Goal: Transaction & Acquisition: Obtain resource

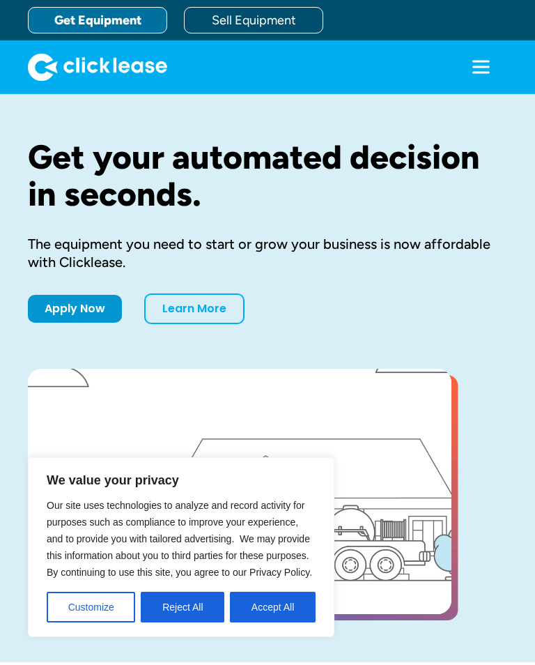
scroll to position [1533, 0]
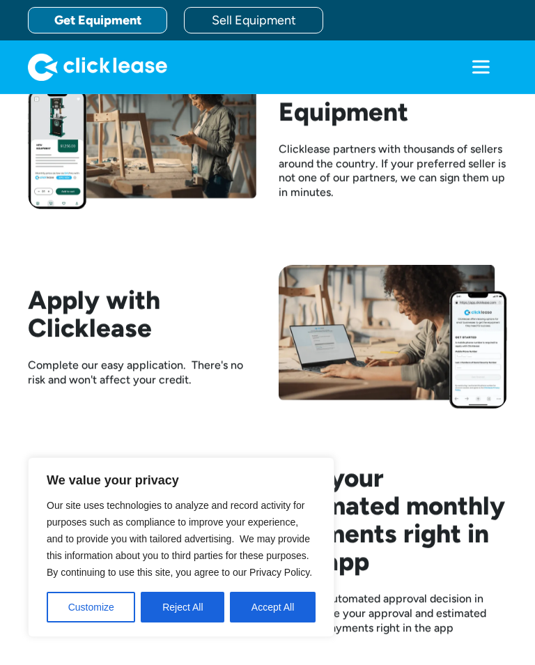
click at [467, 71] on icon "menu" at bounding box center [481, 67] width 28 height 28
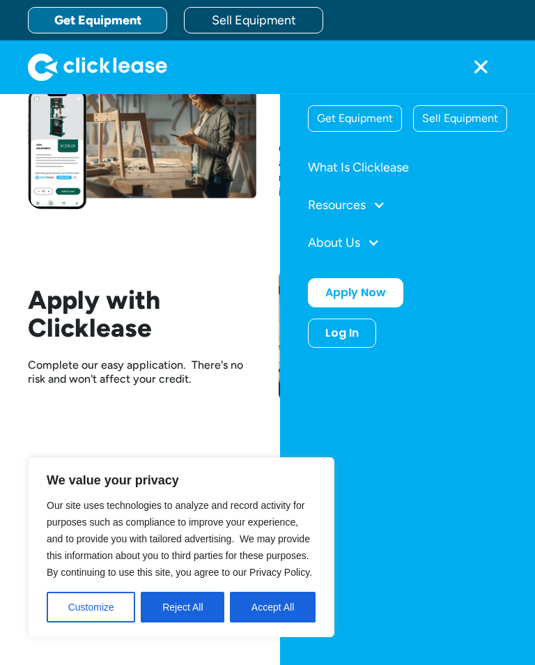
click at [403, 172] on link "What Is Clicklease" at bounding box center [407, 167] width 199 height 26
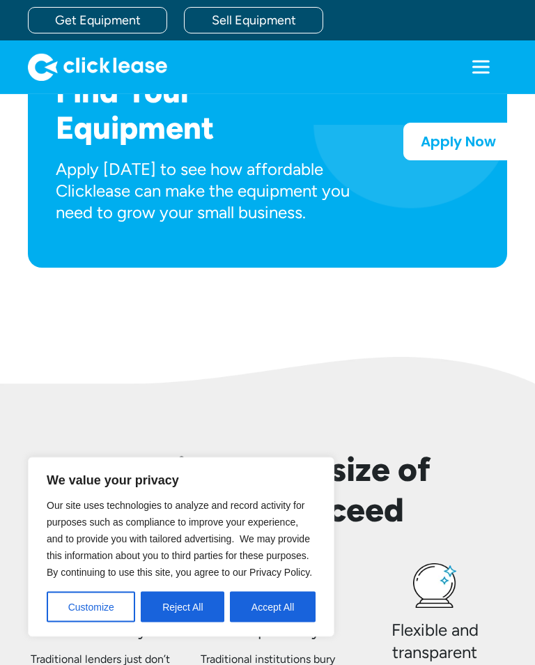
scroll to position [802, 0]
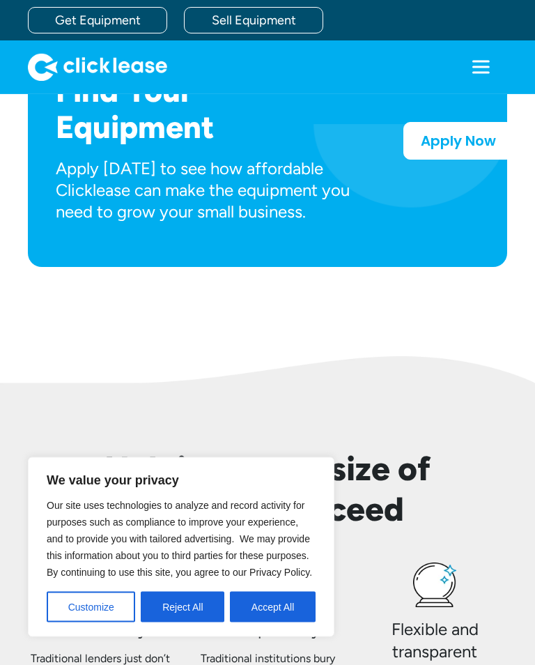
click at [473, 257] on div "Find Your Equipment Apply today to see how affordable Clicklease can make the e…" at bounding box center [267, 142] width 479 height 254
click at [291, 622] on button "Accept All" at bounding box center [273, 607] width 86 height 31
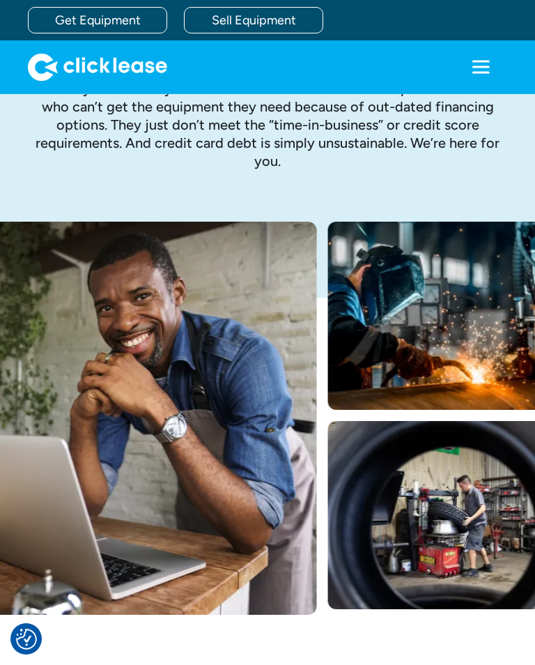
scroll to position [0, 0]
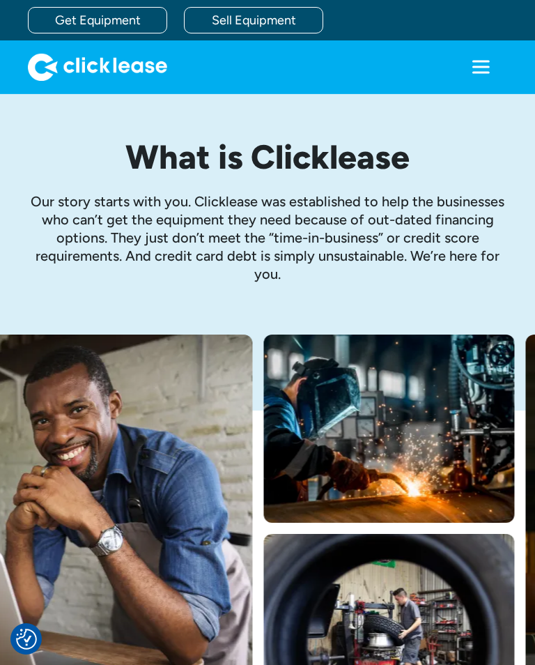
click at [130, 26] on link "Get Equipment" at bounding box center [97, 20] width 139 height 26
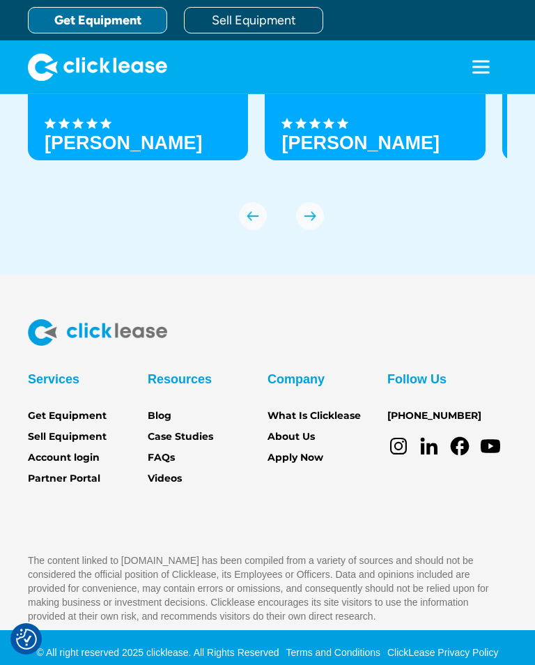
scroll to position [4875, 0]
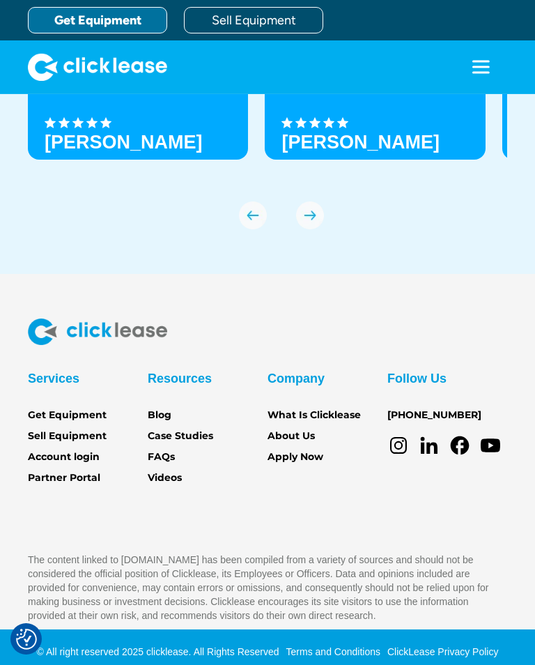
click at [81, 423] on link "Get Equipment" at bounding box center [67, 415] width 79 height 15
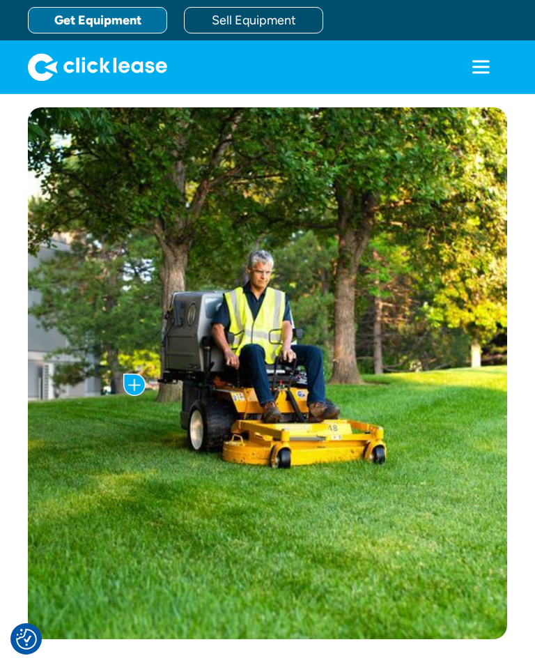
scroll to position [824, 0]
